Goal: Information Seeking & Learning: Learn about a topic

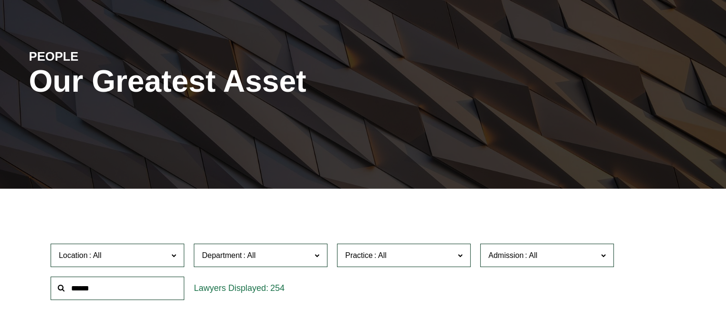
scroll to position [85, 0]
click at [543, 255] on span "Admission" at bounding box center [543, 255] width 109 height 13
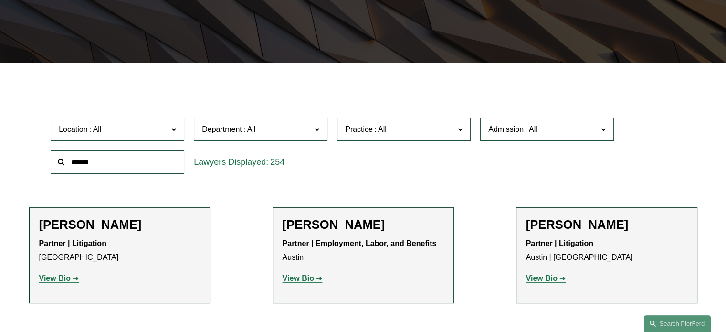
click at [0, 0] on link "[US_STATE]" at bounding box center [0, 0] width 0 height 0
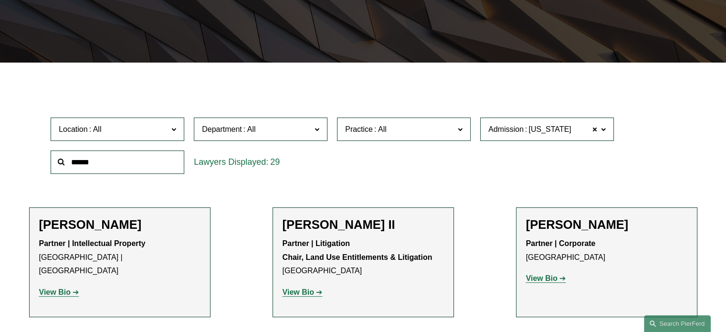
click at [308, 126] on span "Department" at bounding box center [256, 129] width 109 height 13
click at [0, 0] on link "Corporate" at bounding box center [0, 0] width 0 height 0
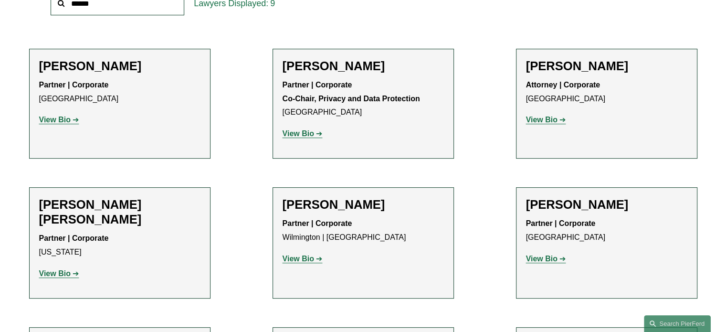
scroll to position [181, 0]
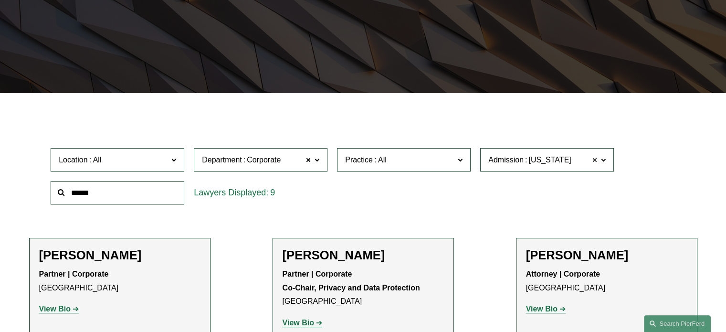
click at [595, 163] on span at bounding box center [595, 160] width 6 height 12
click at [601, 162] on label "Admission" at bounding box center [547, 159] width 134 height 23
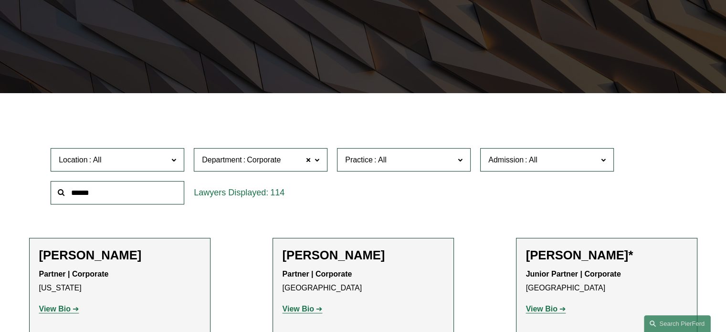
scroll to position [484, 0]
click at [0, 0] on link "[US_STATE]" at bounding box center [0, 0] width 0 height 0
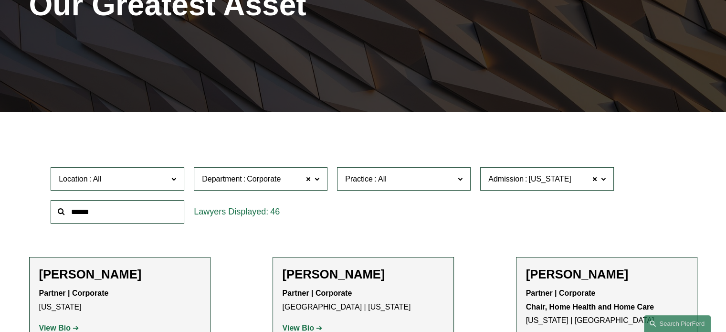
scroll to position [162, 0]
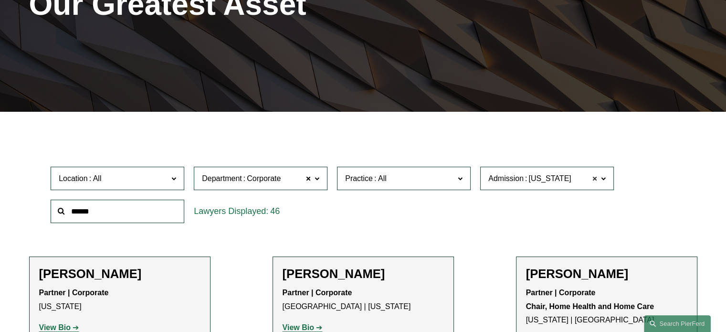
click at [596, 178] on span at bounding box center [595, 178] width 6 height 12
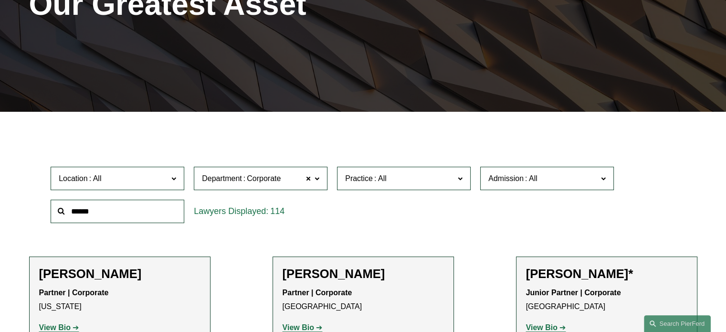
click at [569, 185] on span "Admission" at bounding box center [543, 178] width 109 height 13
click at [0, 0] on link "[US_STATE]" at bounding box center [0, 0] width 0 height 0
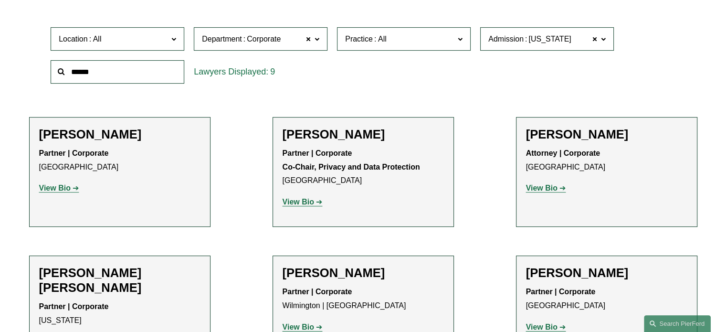
scroll to position [317, 0]
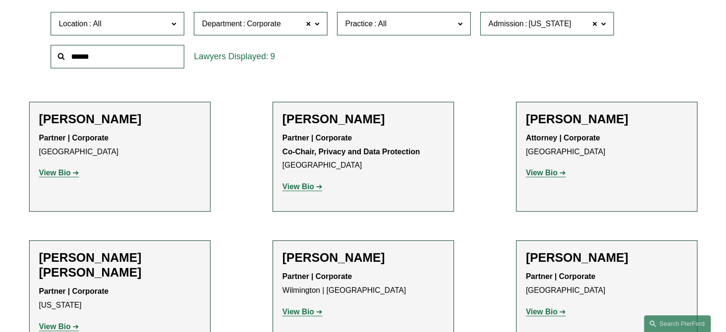
click at [56, 170] on strong "View Bio" at bounding box center [55, 173] width 32 height 8
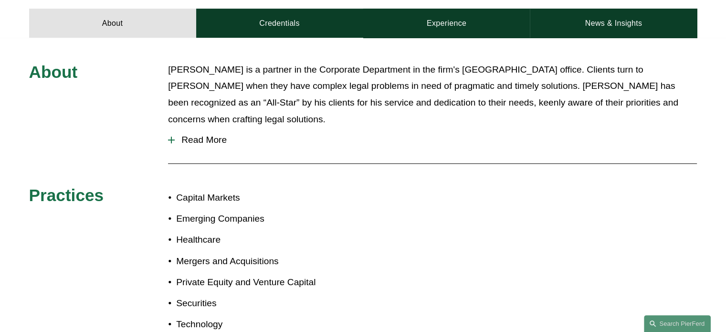
scroll to position [420, 0]
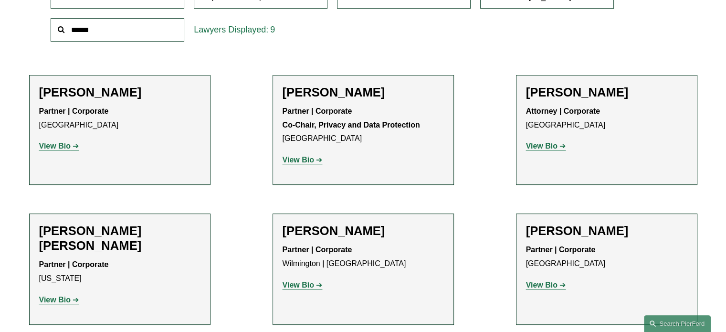
scroll to position [345, 0]
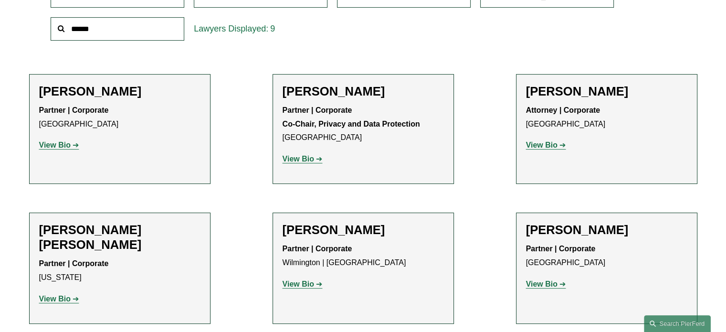
click at [295, 162] on strong "View Bio" at bounding box center [299, 159] width 32 height 8
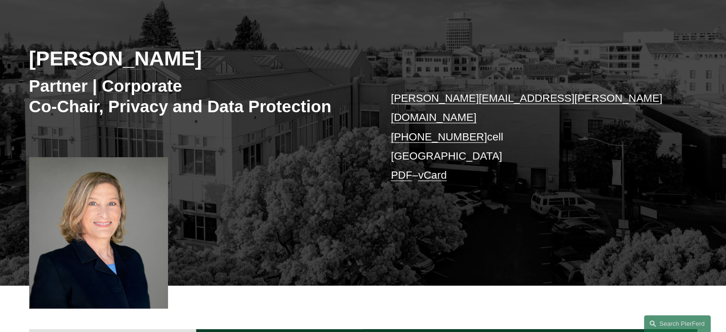
scroll to position [126, 0]
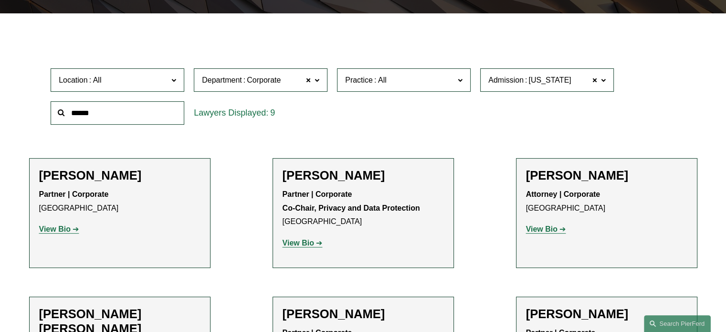
scroll to position [261, 0]
click at [548, 233] on strong "View Bio" at bounding box center [542, 229] width 32 height 8
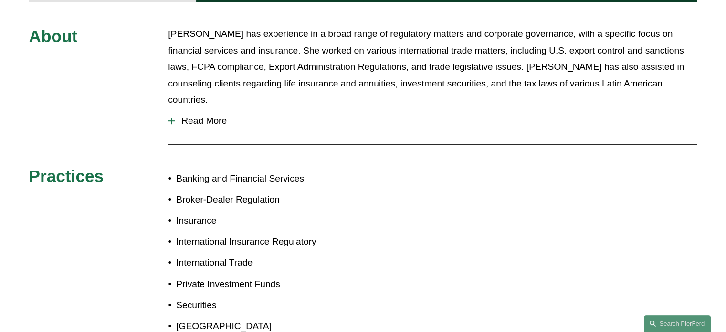
scroll to position [462, 0]
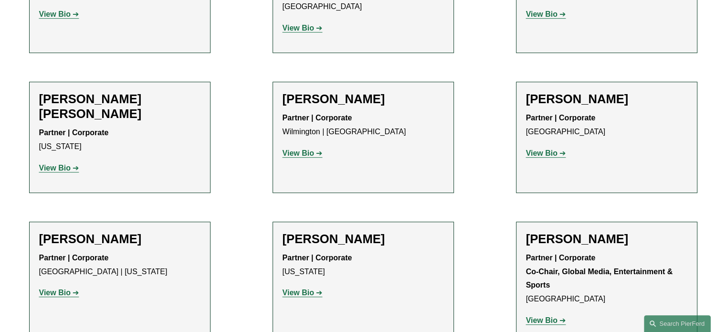
scroll to position [475, 0]
click at [550, 149] on p "View Bio" at bounding box center [606, 154] width 161 height 14
click at [548, 152] on strong "View Bio" at bounding box center [542, 153] width 32 height 8
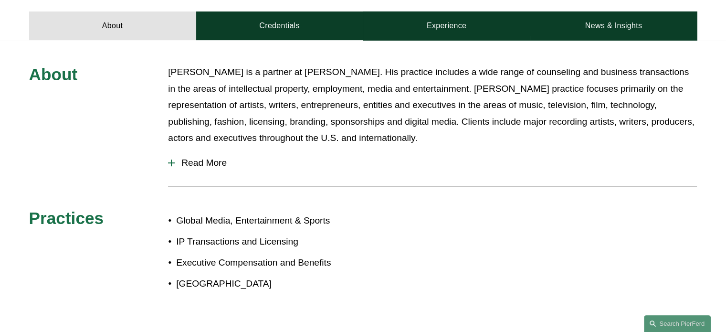
scroll to position [427, 0]
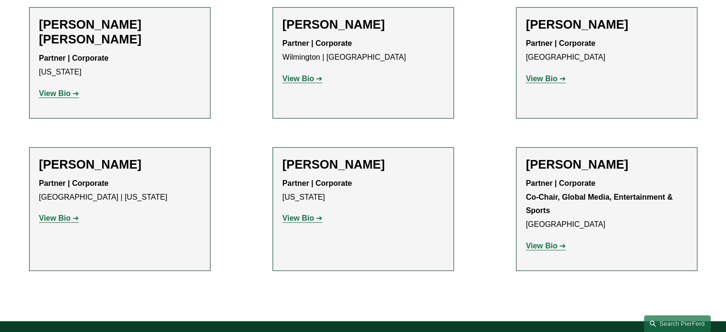
scroll to position [554, 0]
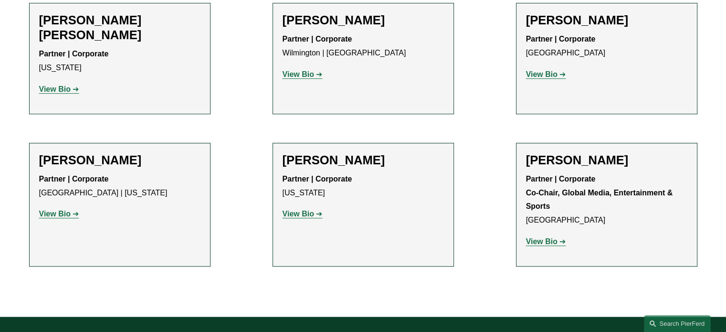
click at [532, 237] on strong "View Bio" at bounding box center [542, 241] width 32 height 8
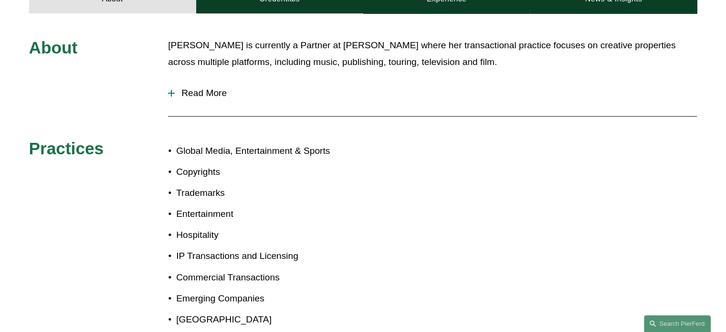
scroll to position [493, 0]
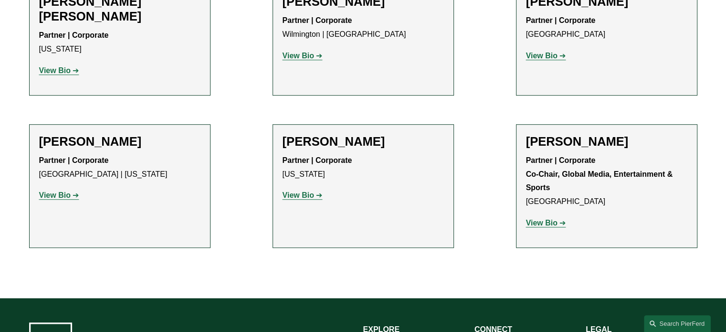
scroll to position [543, 0]
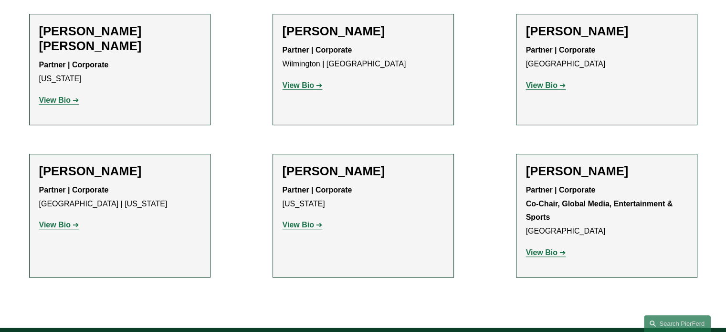
click at [294, 221] on strong "View Bio" at bounding box center [299, 225] width 32 height 8
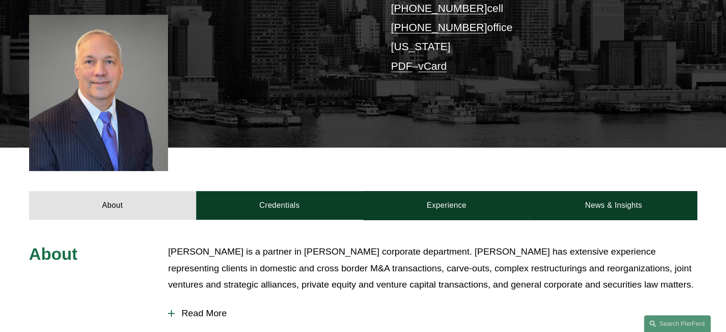
scroll to position [245, 0]
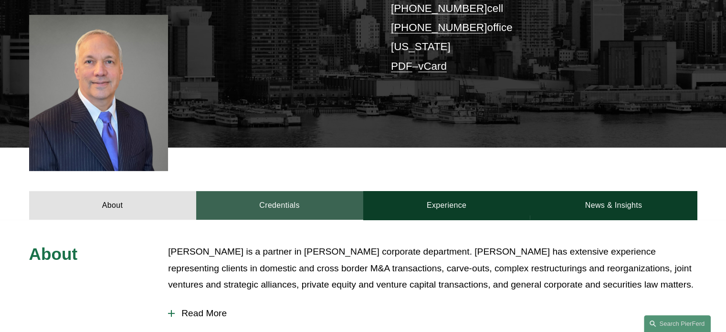
click at [282, 201] on link "Credentials" at bounding box center [279, 205] width 167 height 29
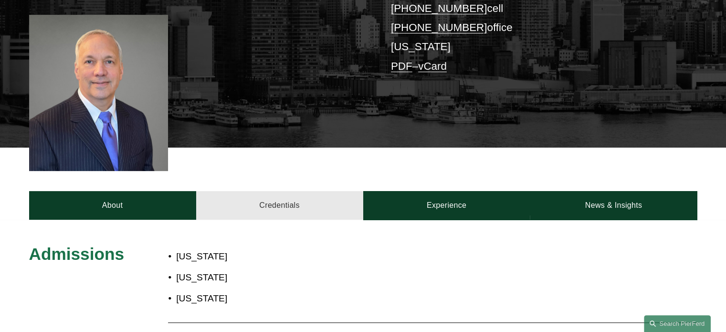
scroll to position [273, 0]
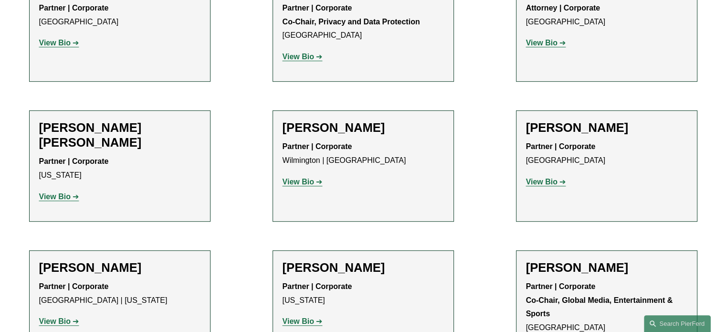
scroll to position [575, 0]
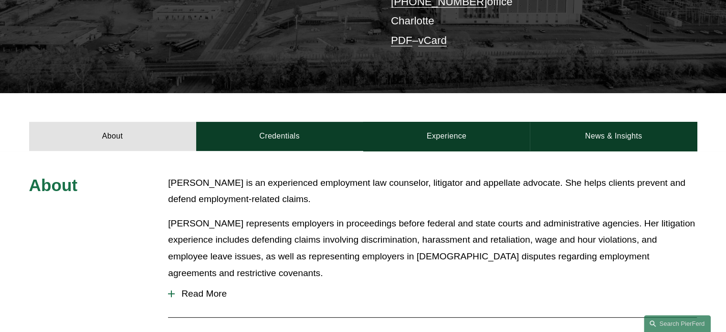
scroll to position [273, 0]
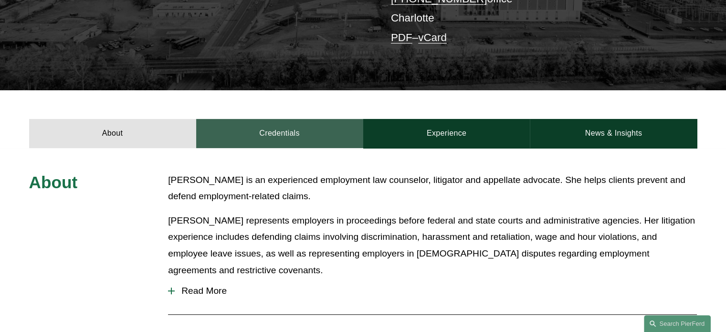
click at [262, 119] on link "Credentials" at bounding box center [279, 133] width 167 height 29
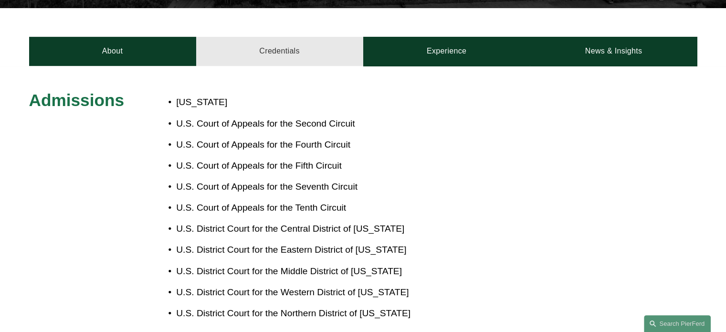
scroll to position [610, 0]
